Goal: Navigation & Orientation: Find specific page/section

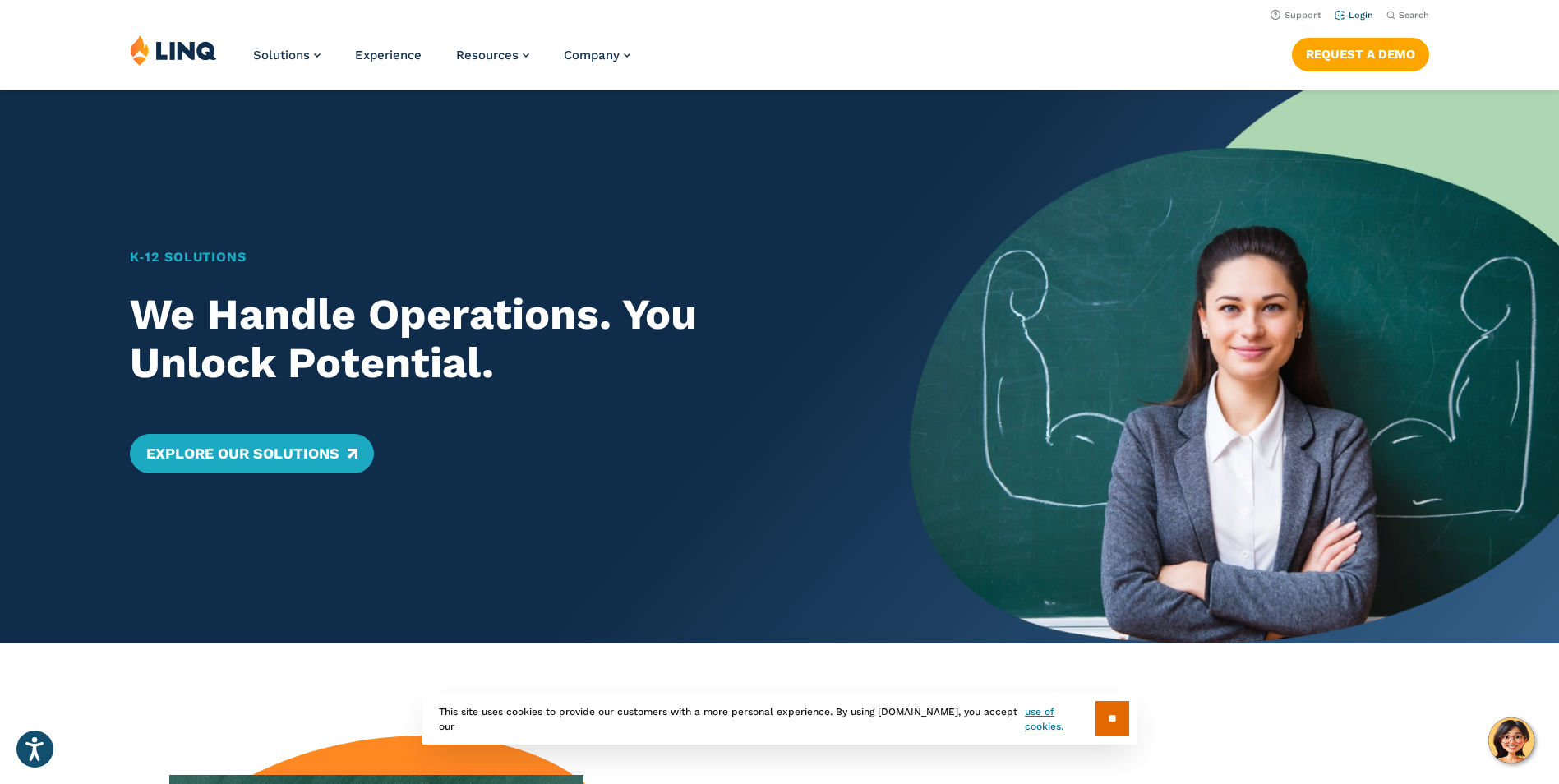
click at [1357, 15] on link "Login" at bounding box center [1354, 15] width 38 height 11
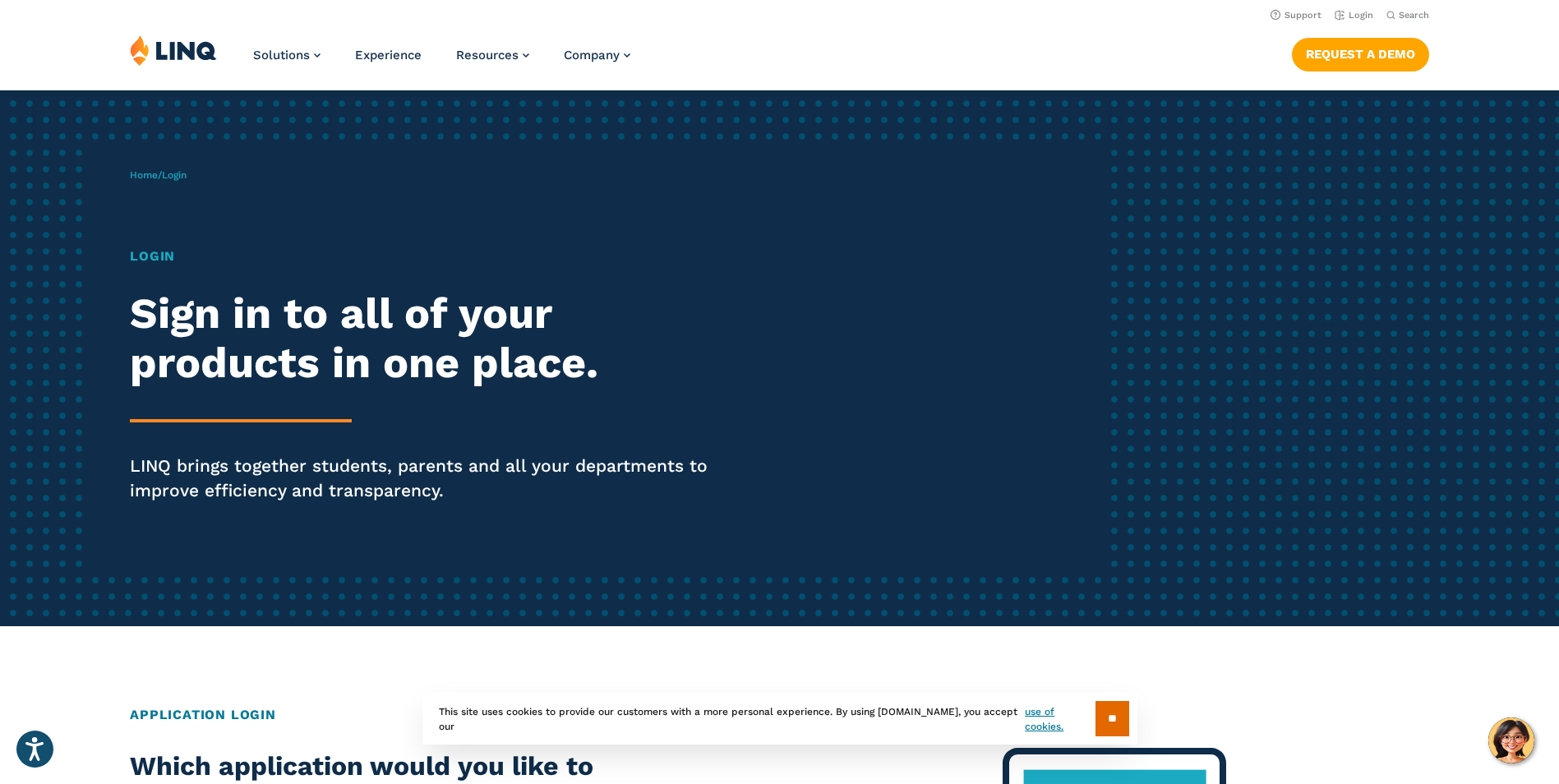
click at [156, 259] on h1 "Login" at bounding box center [430, 256] width 601 height 20
click at [178, 205] on div "Home / Login Login Sign in to all of your products in one place. LINQ brings to…" at bounding box center [617, 359] width 974 height 421
click at [185, 175] on span "Login" at bounding box center [174, 175] width 25 height 12
click at [172, 268] on div "Login Sign in to all of your products in one place. LINQ brings together studen…" at bounding box center [430, 397] width 601 height 302
click at [172, 251] on h1 "Login" at bounding box center [430, 256] width 601 height 20
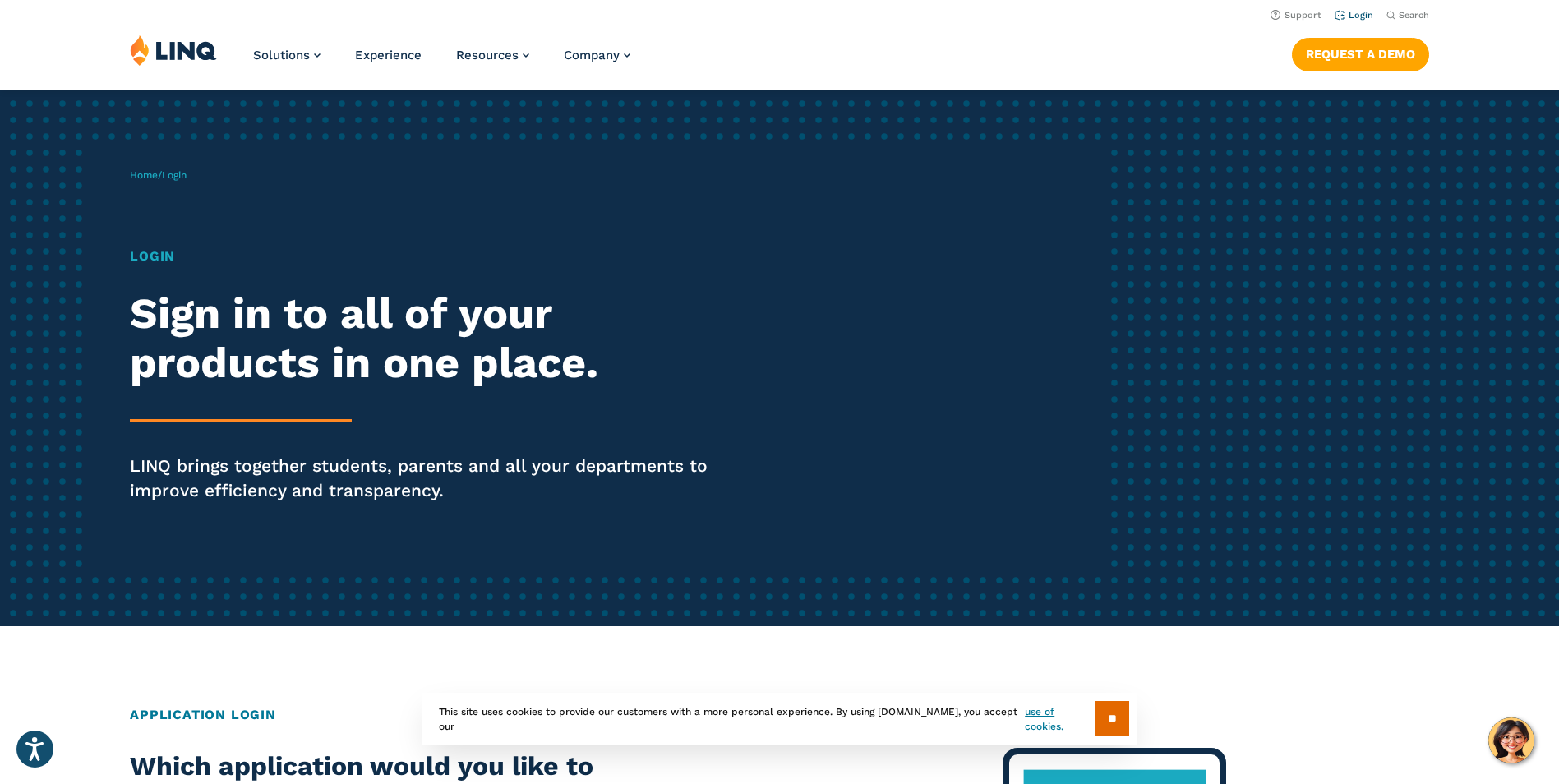
click at [1364, 16] on link "Login" at bounding box center [1354, 15] width 38 height 11
click at [1119, 707] on input "**" at bounding box center [1113, 719] width 34 height 36
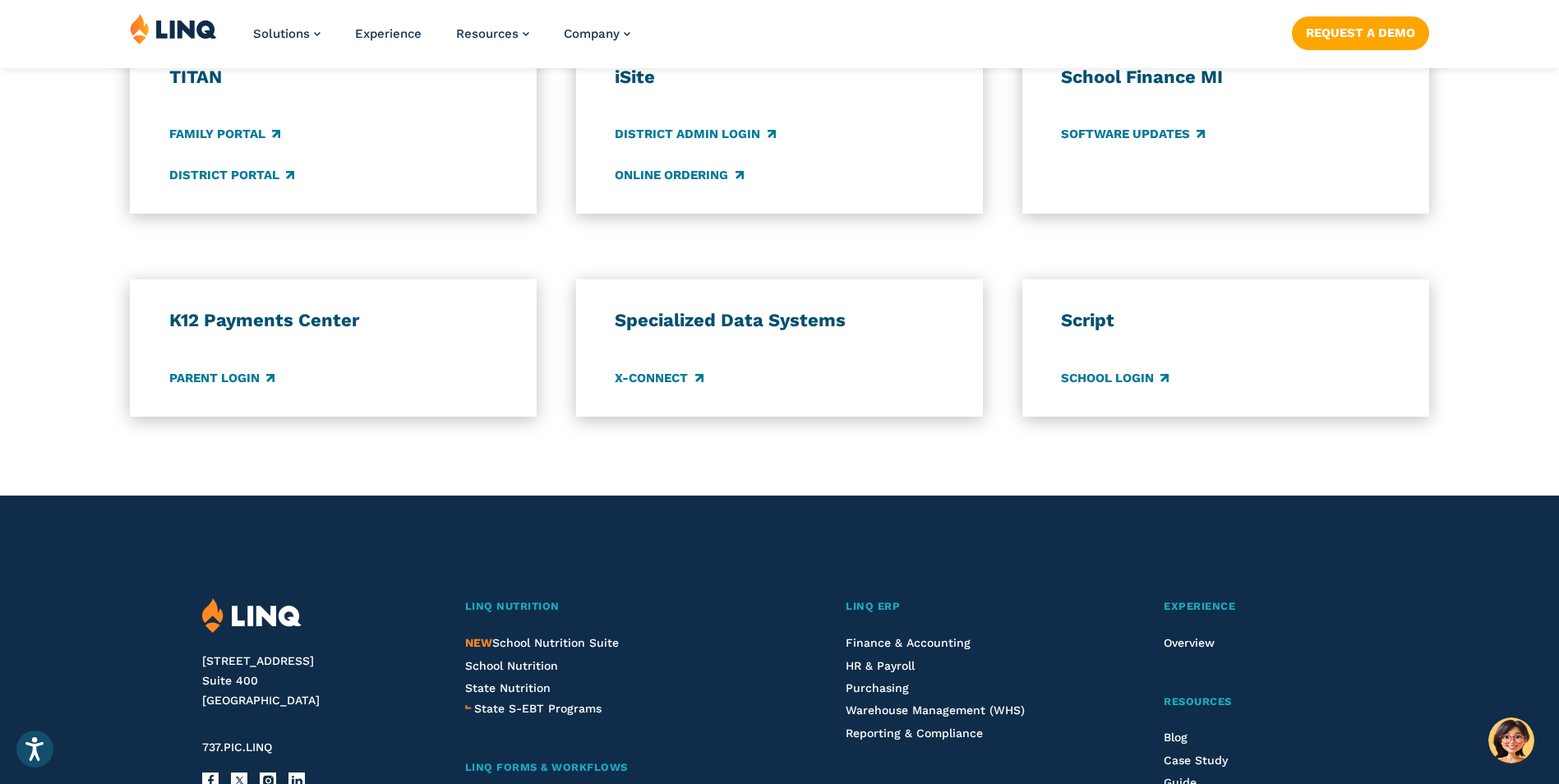
scroll to position [1397, 0]
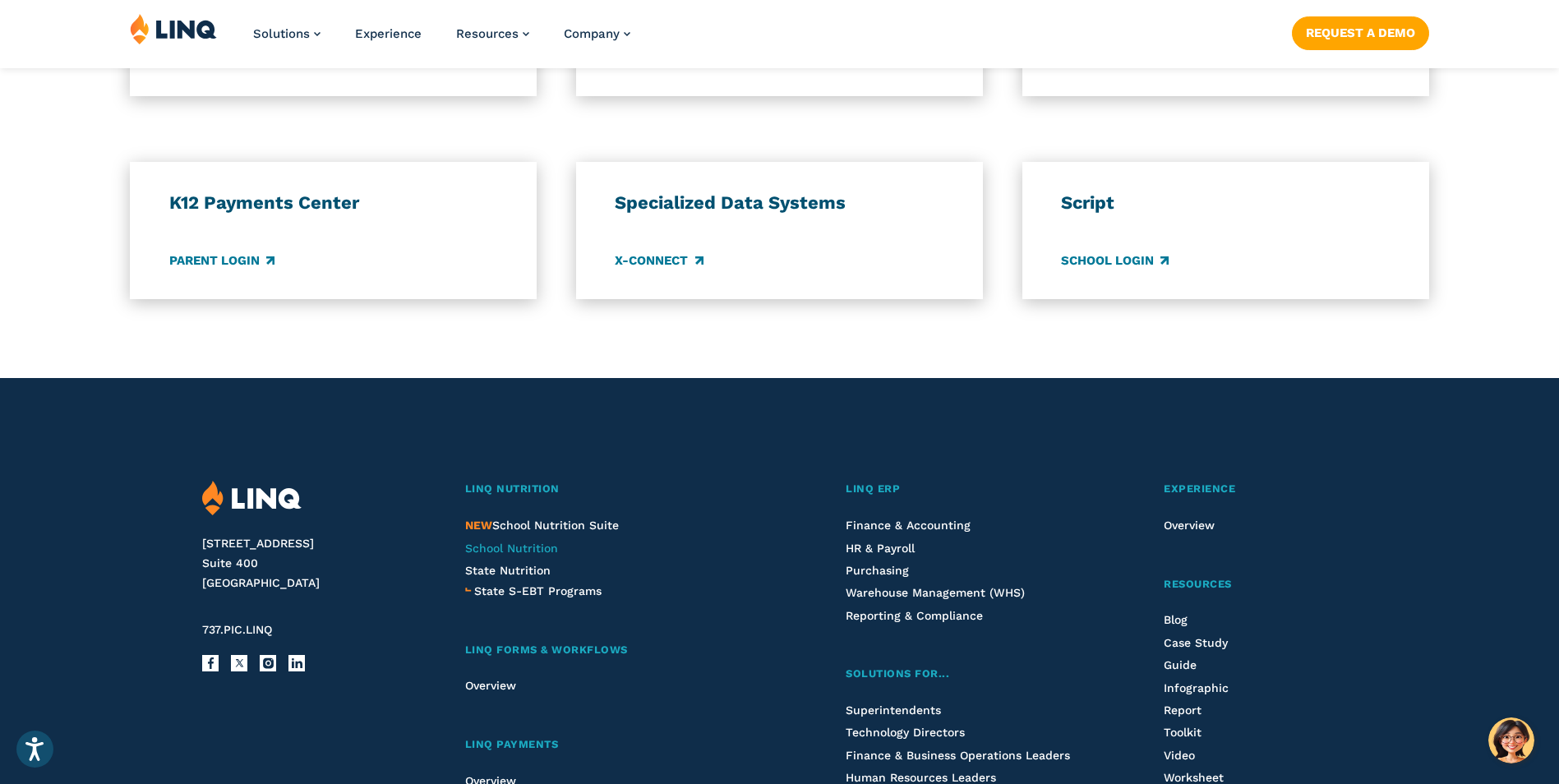
click at [535, 551] on span "School Nutrition" at bounding box center [511, 548] width 93 height 13
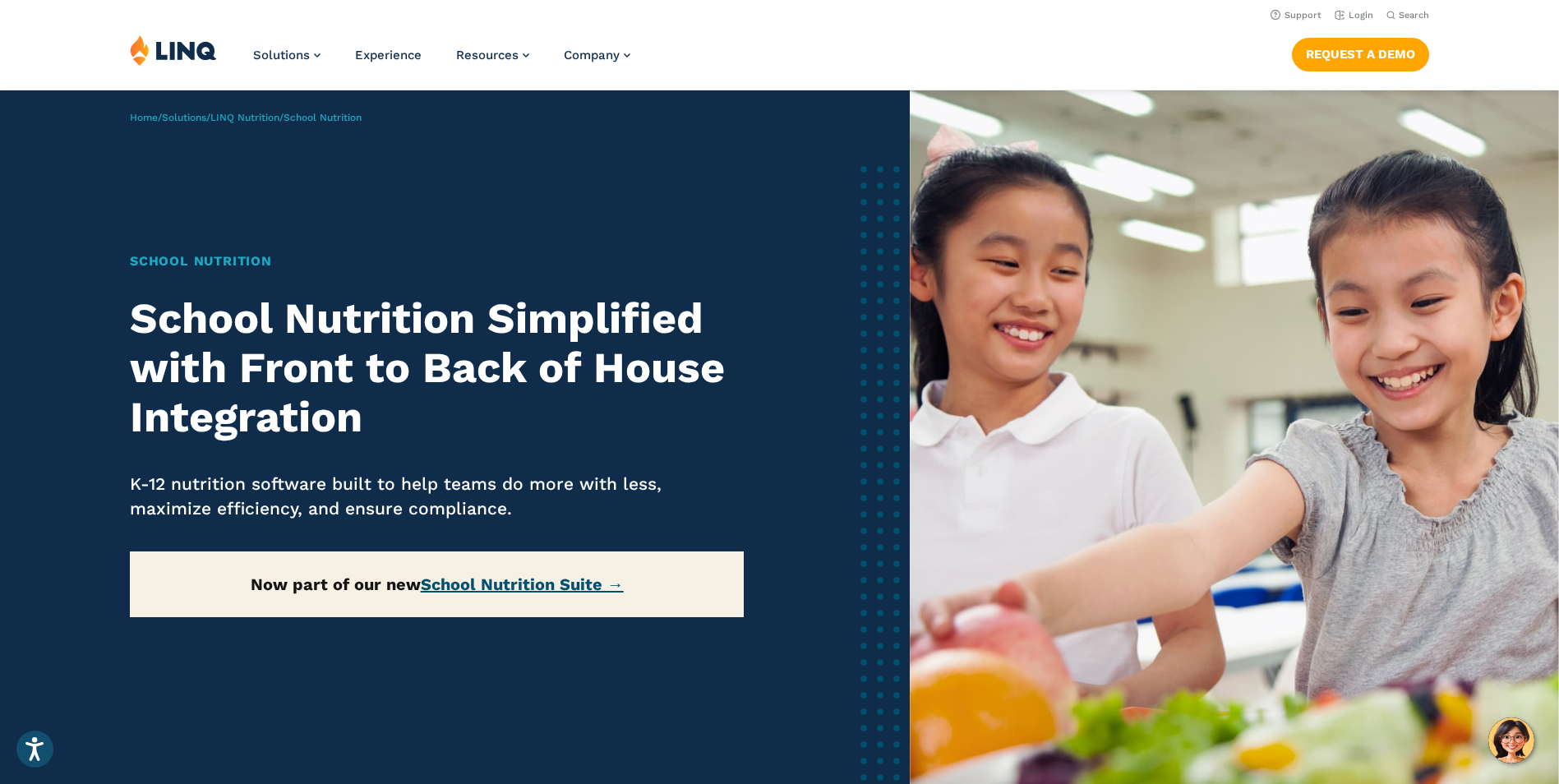
click at [546, 583] on link "School Nutrition Suite →" at bounding box center [522, 584] width 203 height 20
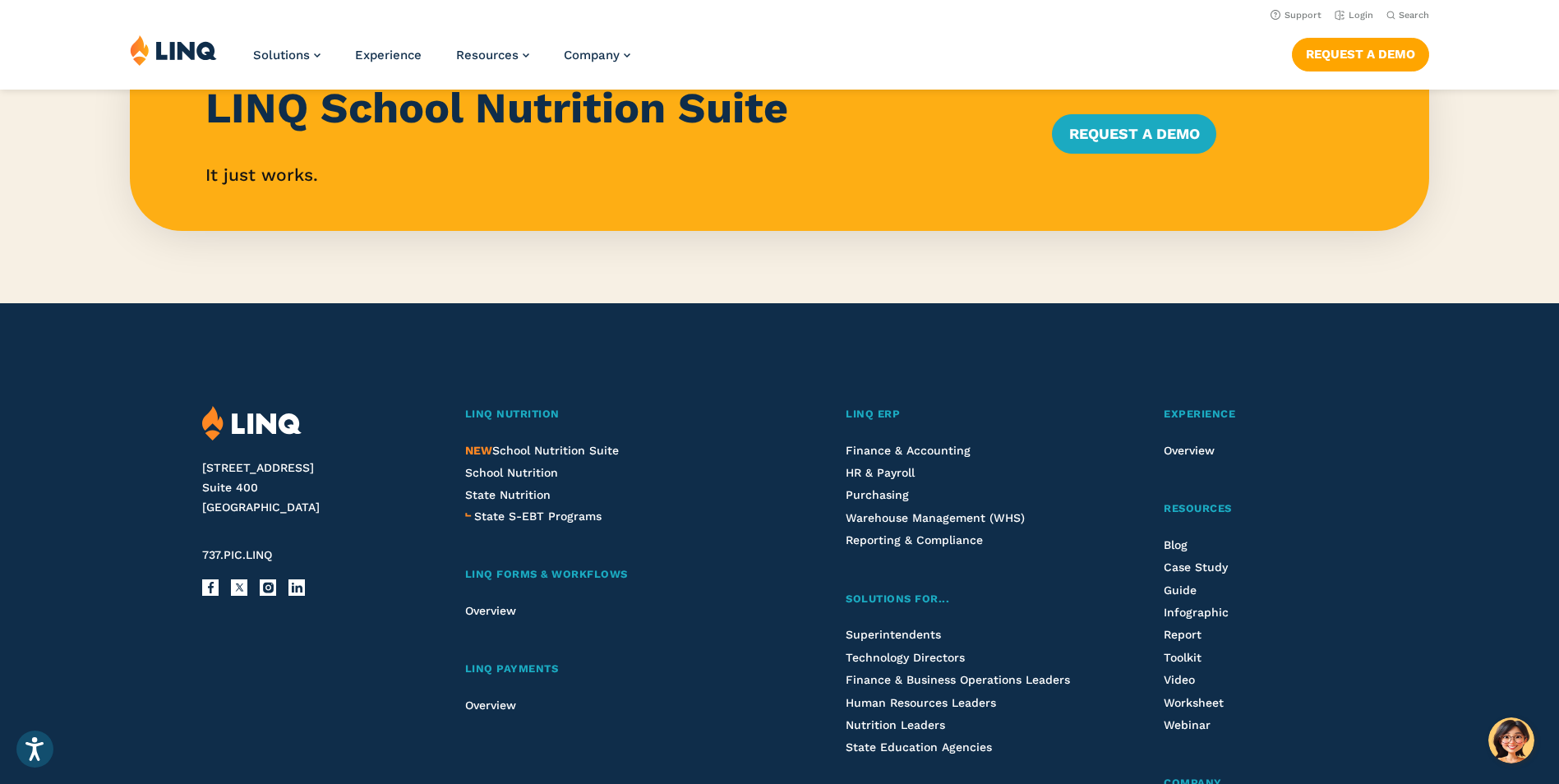
scroll to position [1561, 0]
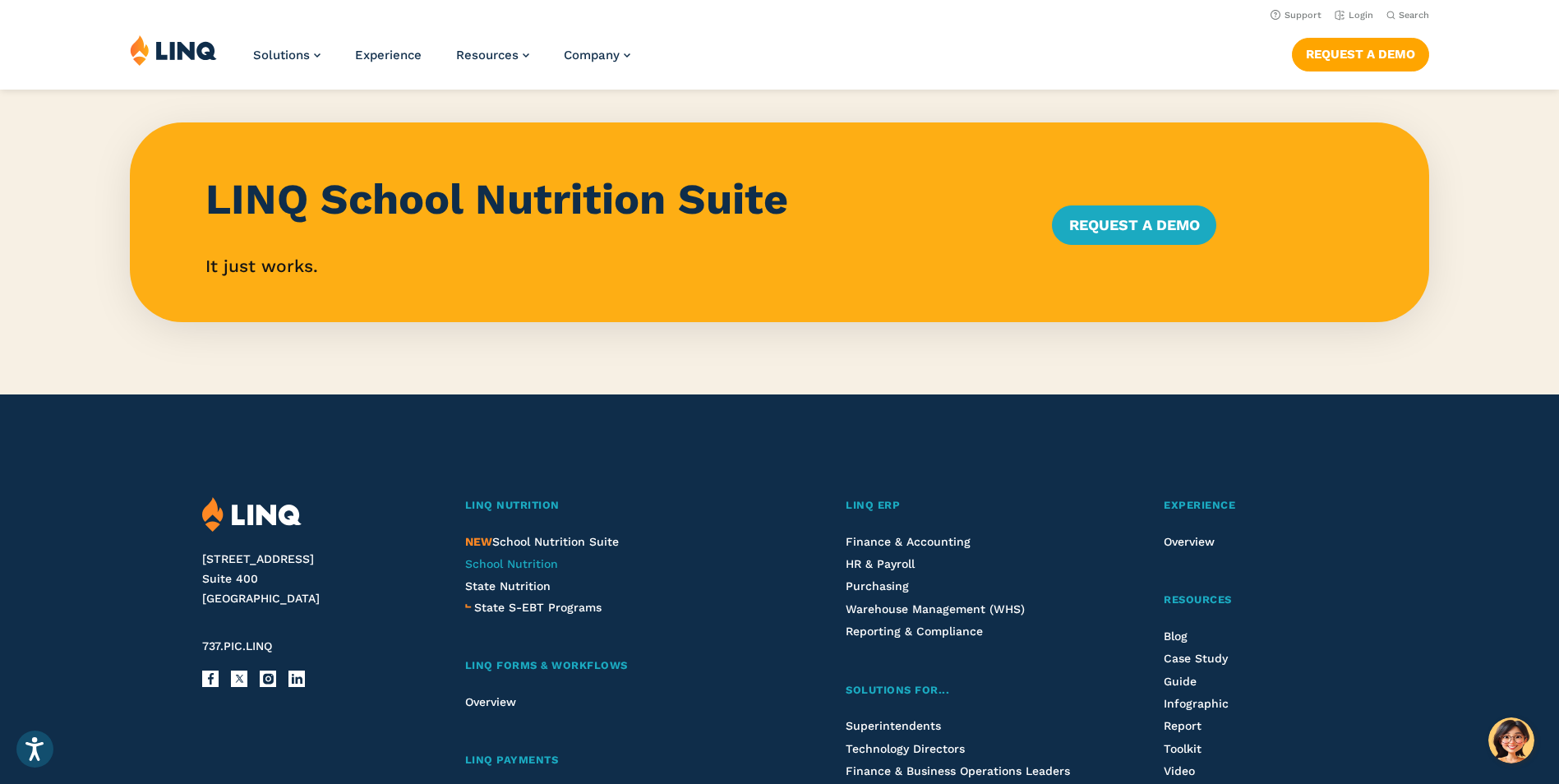
click at [518, 567] on span "School Nutrition" at bounding box center [511, 563] width 93 height 13
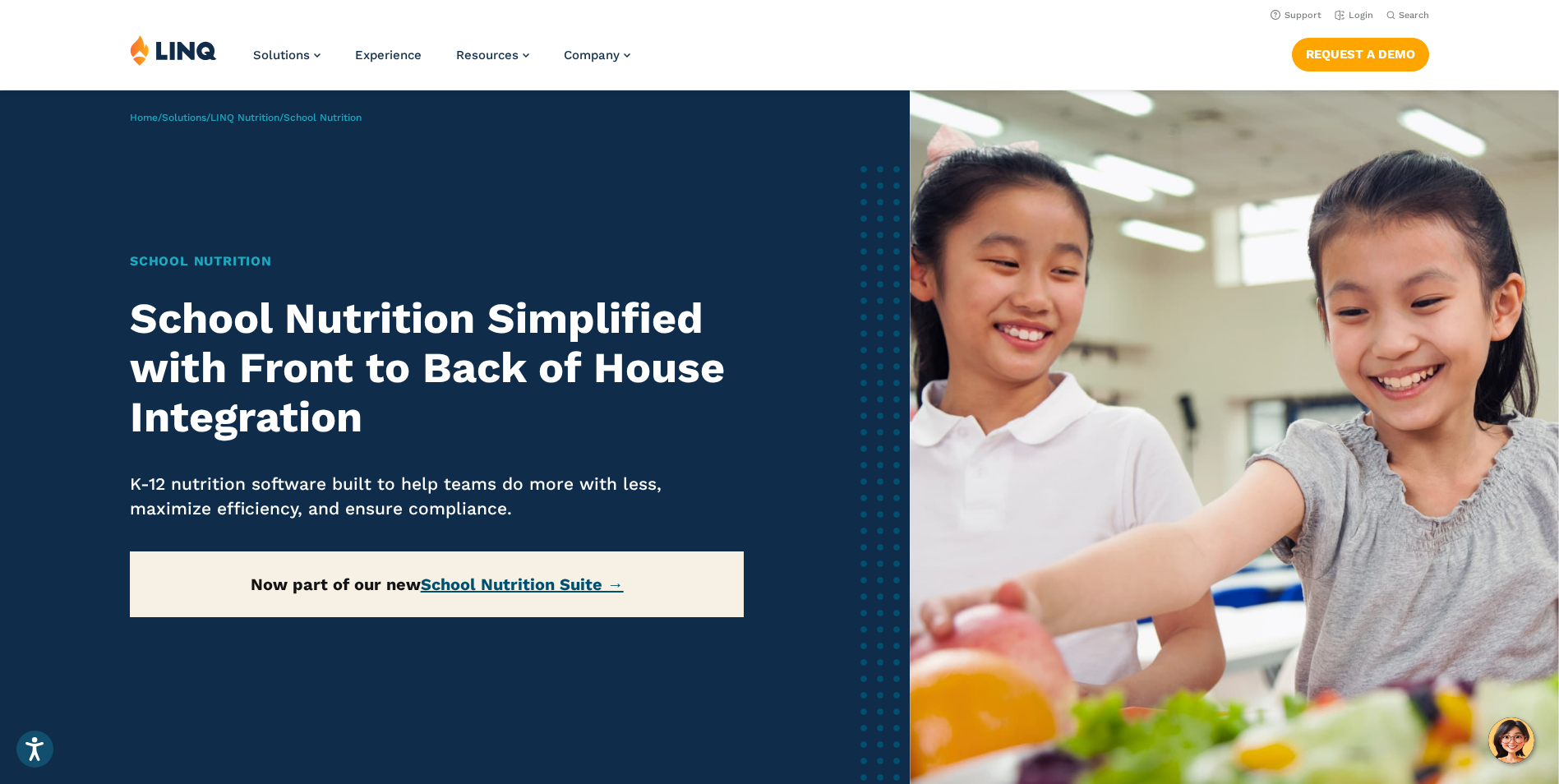
click at [562, 581] on link "School Nutrition Suite →" at bounding box center [522, 584] width 203 height 20
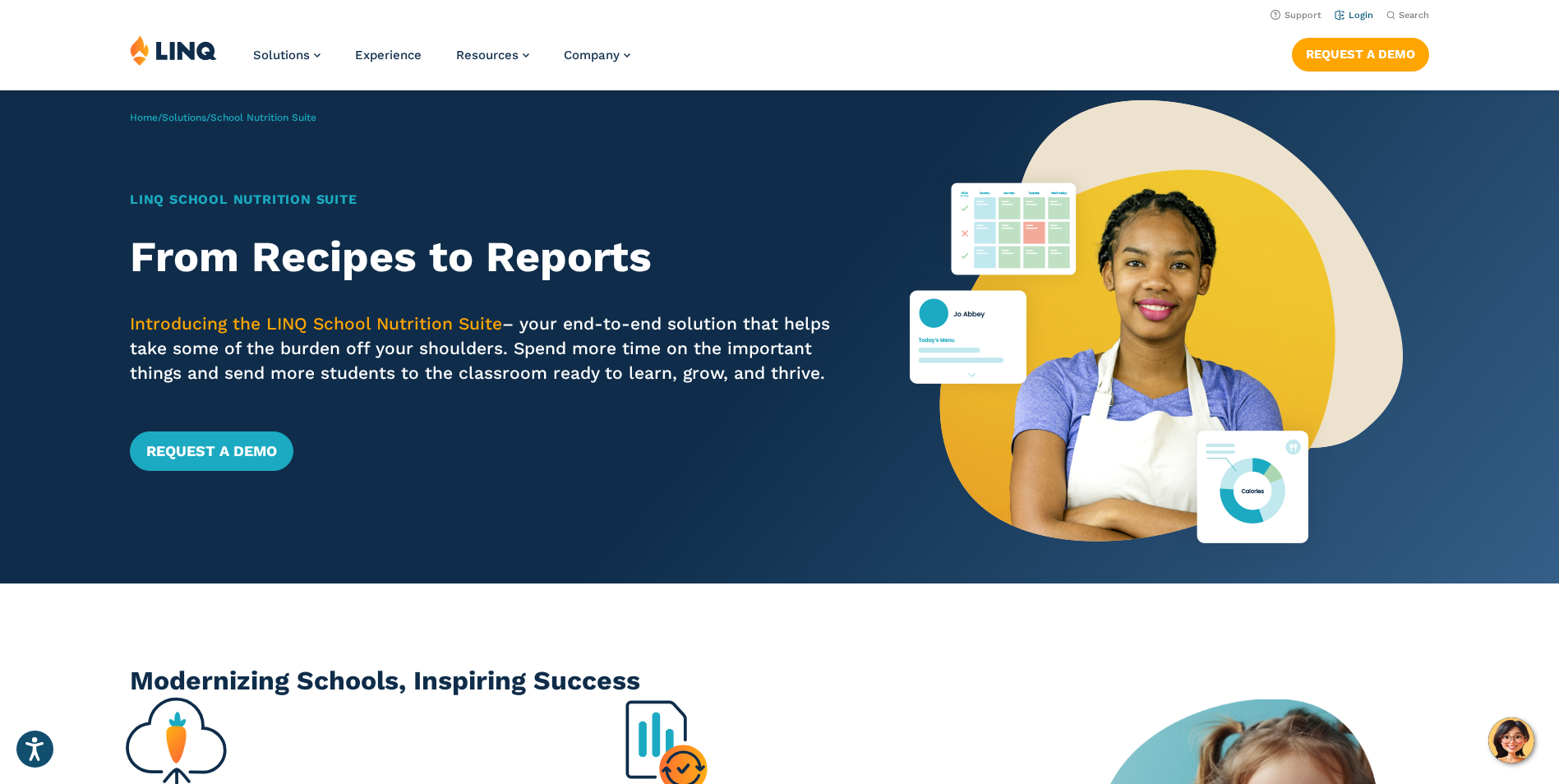
click at [1348, 9] on li "Login" at bounding box center [1354, 14] width 38 height 18
click at [1352, 15] on link "Login" at bounding box center [1354, 15] width 38 height 11
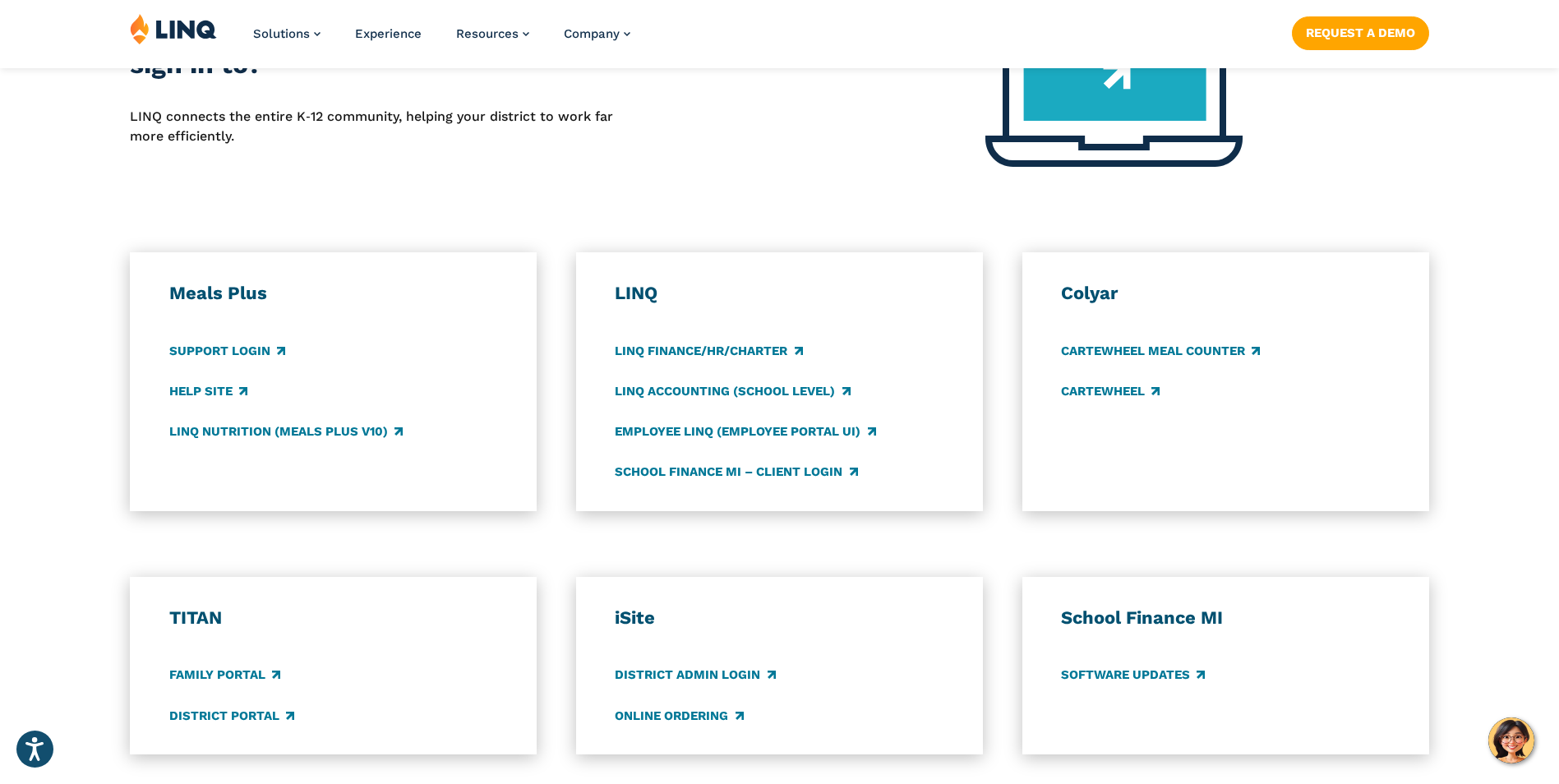
scroll to position [739, 0]
click at [308, 427] on link "LINQ Nutrition (Meals Plus v10)" at bounding box center [286, 430] width 234 height 18
